Goal: Task Accomplishment & Management: Use online tool/utility

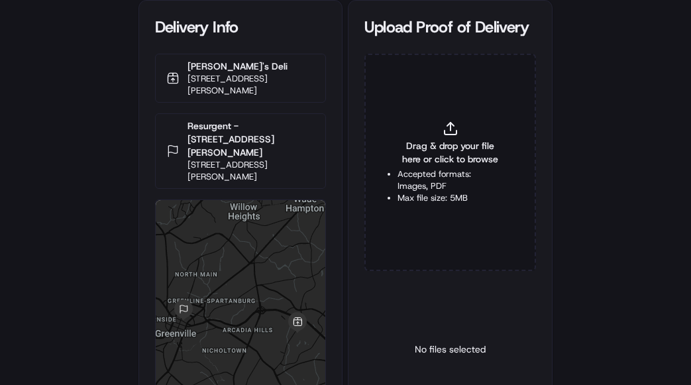
click at [438, 141] on span "Drag & drop your file here or click to browse" at bounding box center [450, 152] width 105 height 27
type input "C:\fakepath\2830804 pop.jpg"
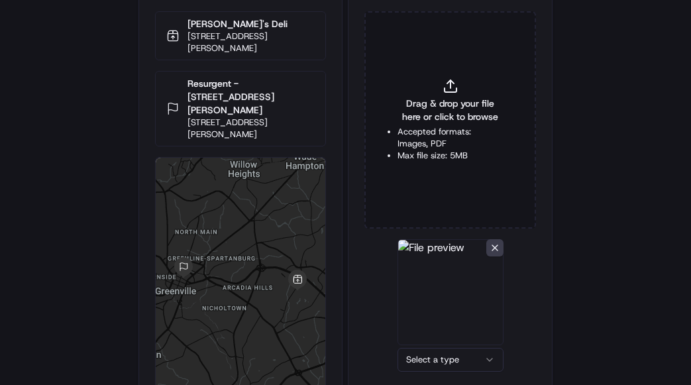
scroll to position [82, 0]
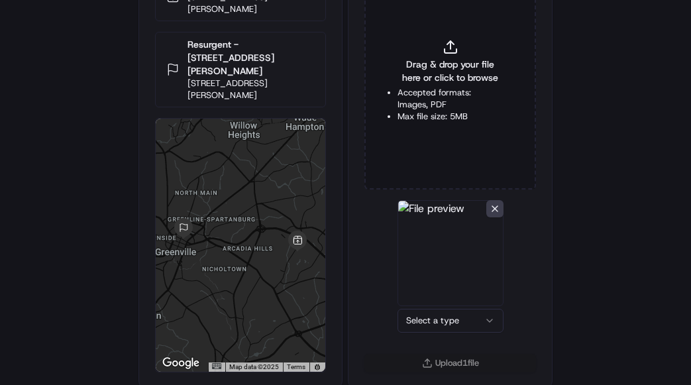
click at [436, 304] on html "Delivery Info Jason's Deli 824 Woods Crossing Rd, Greenville, SC 29607, USA Res…" at bounding box center [345, 110] width 691 height 385
click at [434, 356] on button "Upload 1 file" at bounding box center [451, 363] width 172 height 19
click at [404, 105] on li "Accepted formats: Images, PDF" at bounding box center [450, 99] width 105 height 24
type input "C:\fakepath\2830804 pod.jpg"
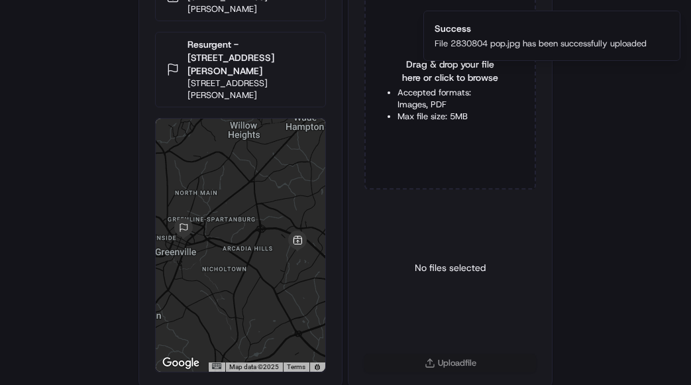
click at [414, 94] on li "Accepted formats: Images, PDF" at bounding box center [450, 99] width 105 height 24
type input "C:\fakepath\2830804 pod.jpg"
click at [450, 304] on html "Delivery Info Jason's Deli 824 Woods Crossing Rd, Greenville, SC 29607, USA Res…" at bounding box center [345, 110] width 691 height 385
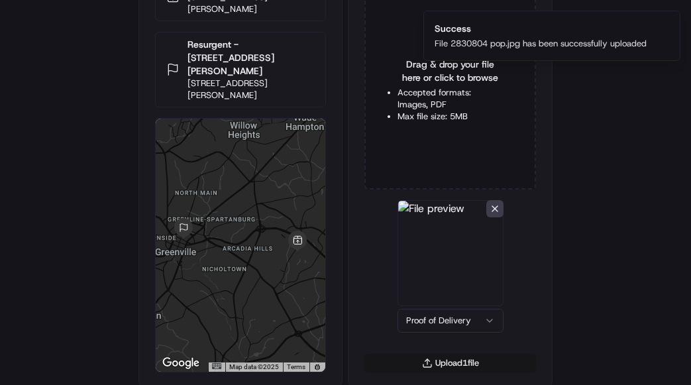
click at [446, 363] on button "Upload 1 file" at bounding box center [451, 363] width 172 height 19
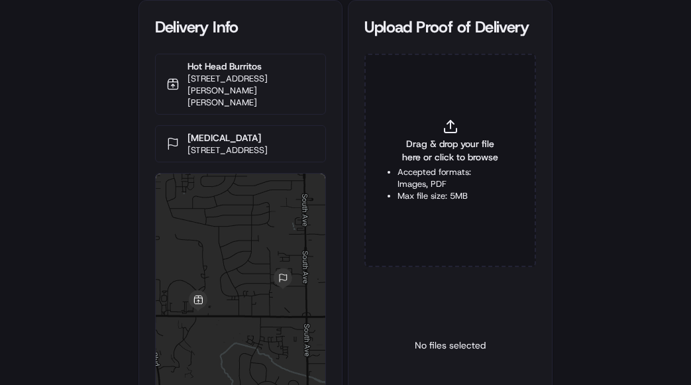
click at [444, 156] on span "Drag & drop your file here or click to browse" at bounding box center [450, 150] width 105 height 27
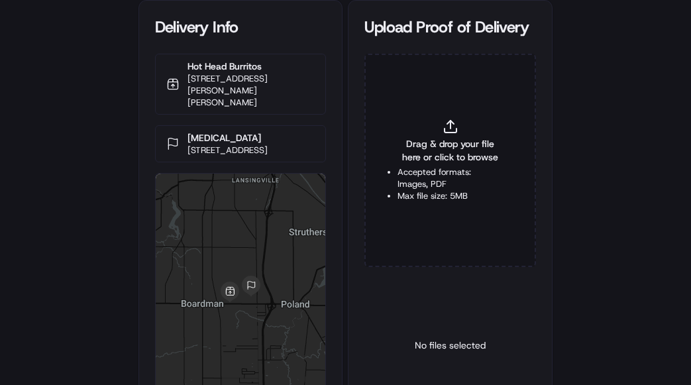
type input "C:\fakepath\2832040 pop.jpg"
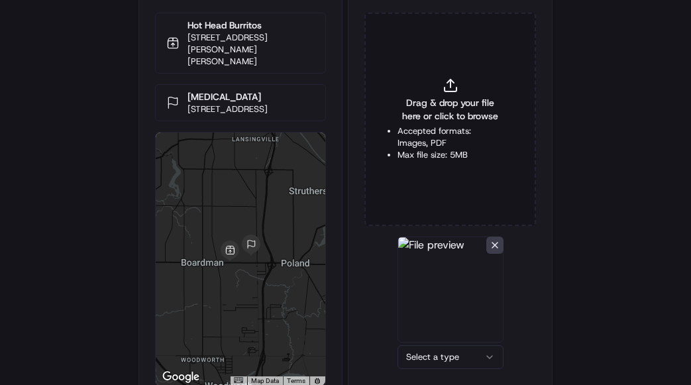
scroll to position [82, 0]
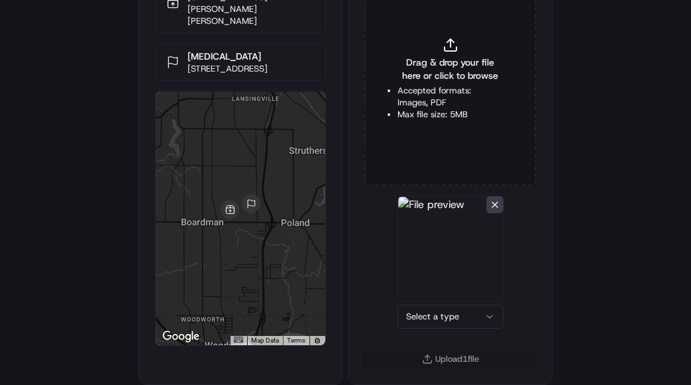
click at [420, 304] on html "Delivery Info Hot Head Burritos [STREET_ADDRESS][PERSON_NAME][PERSON_NAME] [MED…" at bounding box center [345, 110] width 691 height 385
click at [468, 351] on button "Upload 1 file" at bounding box center [451, 359] width 172 height 19
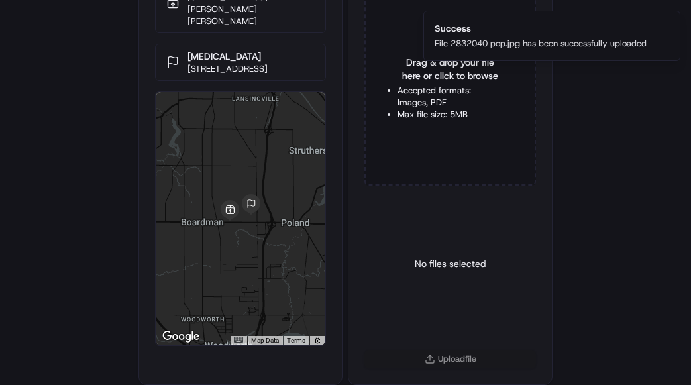
click at [434, 209] on div "No files selected" at bounding box center [450, 263] width 71 height 135
drag, startPoint x: 88, startPoint y: 185, endPoint x: 259, endPoint y: 33, distance: 228.7
click at [85, 181] on div "Delivery Info Hot Head Burritos [STREET_ADDRESS][PERSON_NAME][PERSON_NAME] [MED…" at bounding box center [345, 110] width 691 height 385
